Goal: Transaction & Acquisition: Purchase product/service

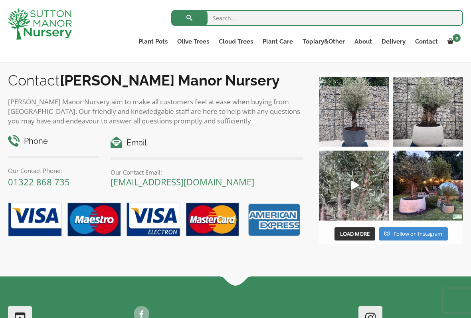
scroll to position [765, 0]
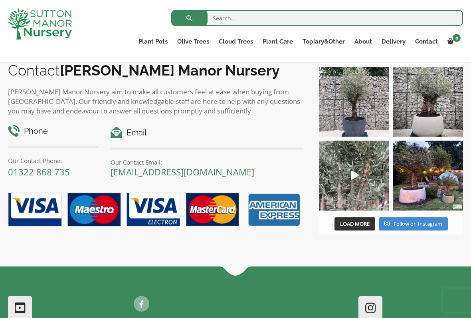
click at [439, 186] on img at bounding box center [428, 175] width 70 height 70
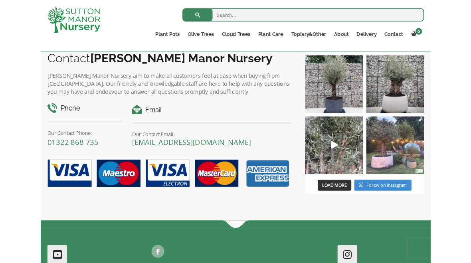
scroll to position [787, 0]
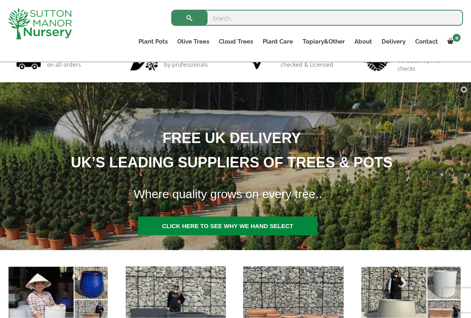
scroll to position [63, 0]
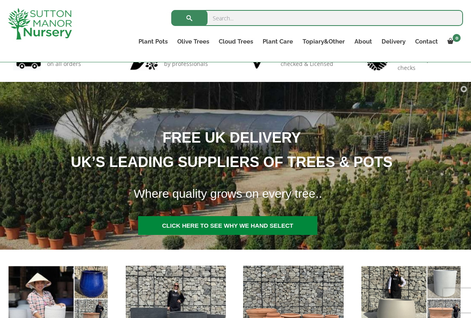
click at [233, 57] on div "Search for: Plant Pots Resin Bonded Pots The Amalfi Pots The Milan Pots The Cap…" at bounding box center [281, 31] width 373 height 62
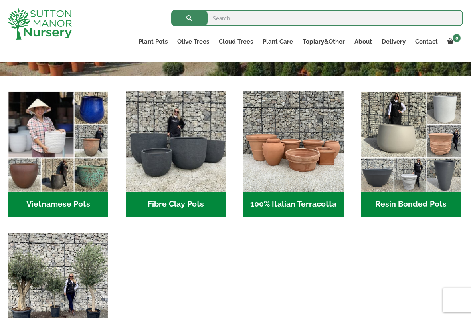
scroll to position [239, 0]
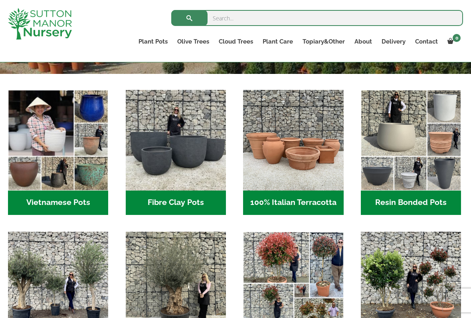
click at [192, 203] on h2 "Fibre Clay Pots (3)" at bounding box center [176, 202] width 100 height 25
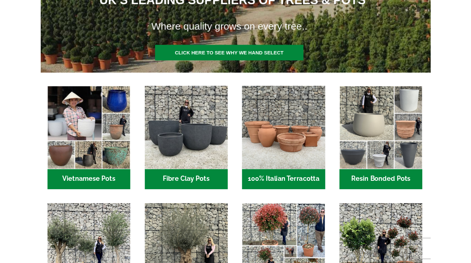
scroll to position [262, 0]
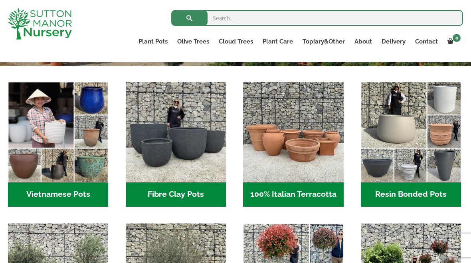
click at [422, 138] on img "Visit product category Resin Bonded Pots" at bounding box center [411, 132] width 100 height 100
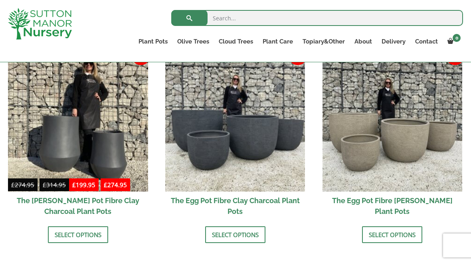
scroll to position [266, 0]
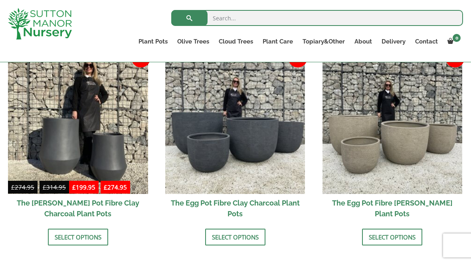
click at [284, 152] on img at bounding box center [235, 124] width 140 height 140
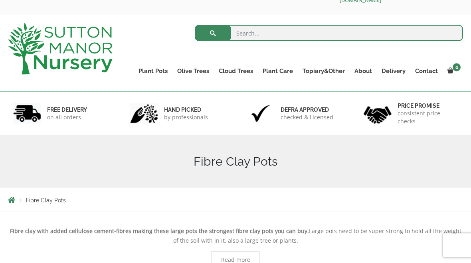
scroll to position [0, 0]
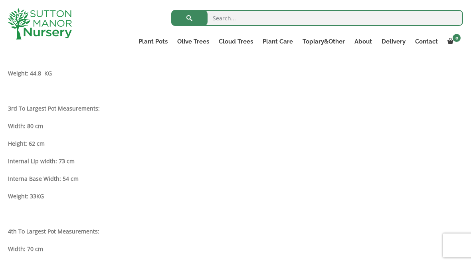
scroll to position [648, 0]
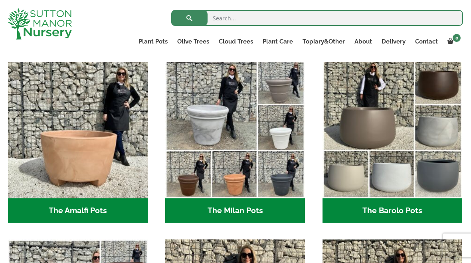
scroll to position [217, 0]
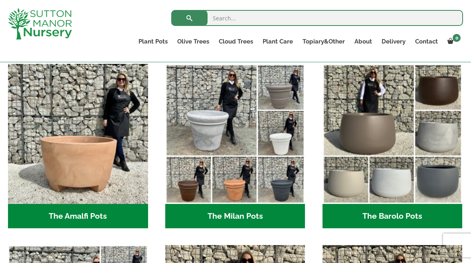
click at [115, 214] on h2 "The Amalfi Pots (3)" at bounding box center [78, 216] width 140 height 25
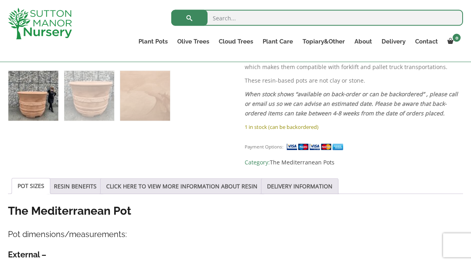
scroll to position [418, 0]
